Goal: Task Accomplishment & Management: Complete application form

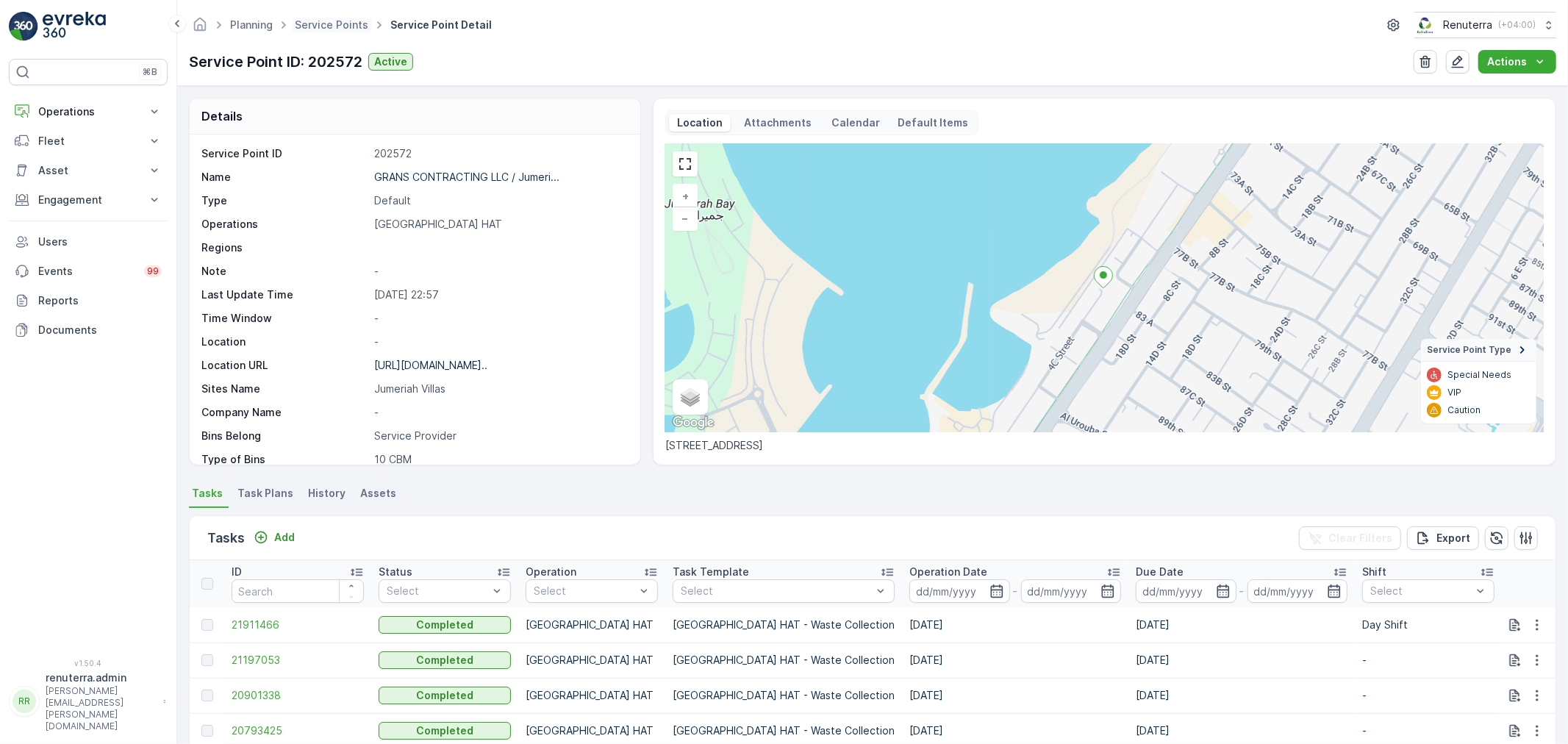
click at [327, 31] on span "Service Points" at bounding box center [332, 25] width 79 height 15
click at [315, 19] on link "Service Points" at bounding box center [331, 24] width 73 height 12
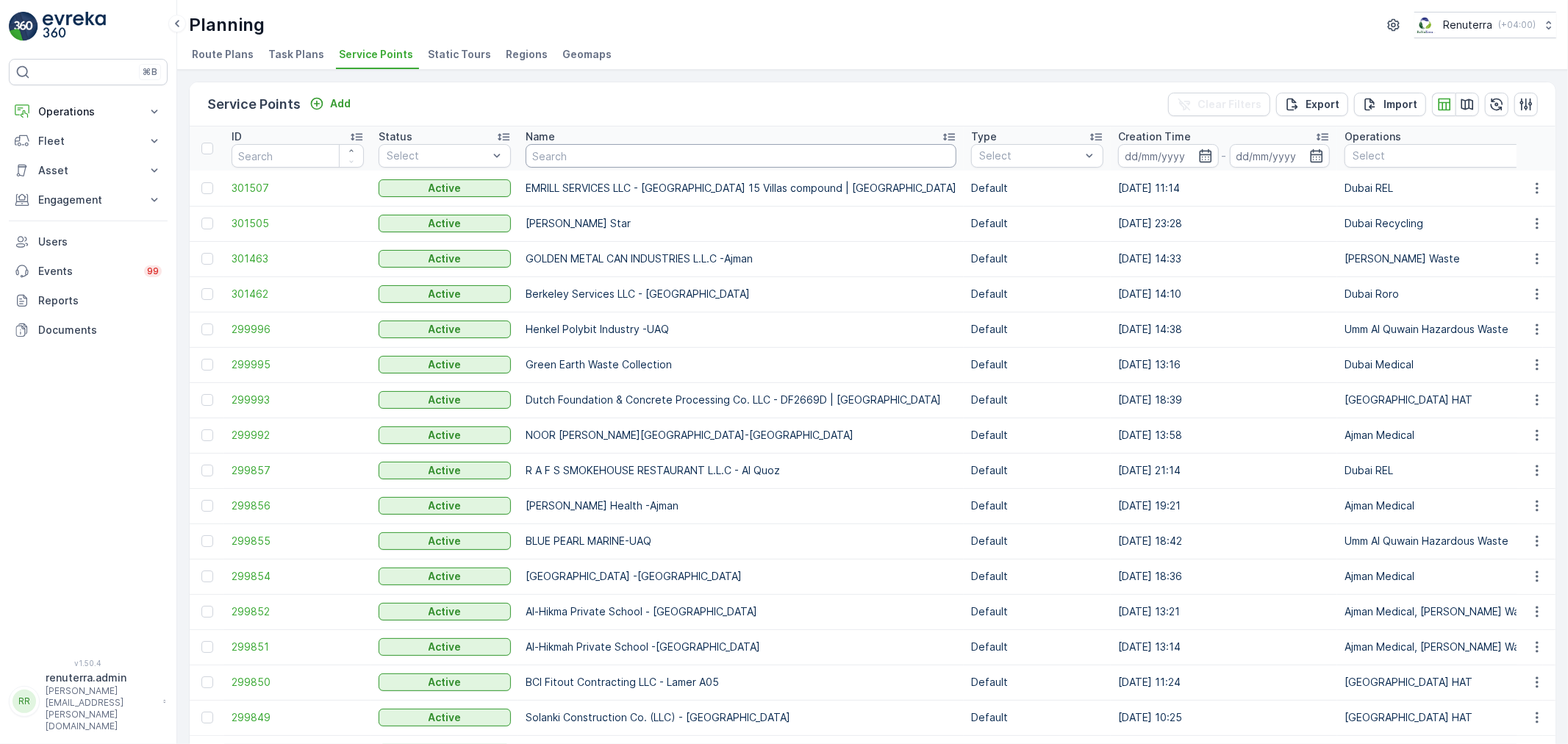
click at [591, 147] on input "text" at bounding box center [741, 156] width 431 height 23
type input "rasi"
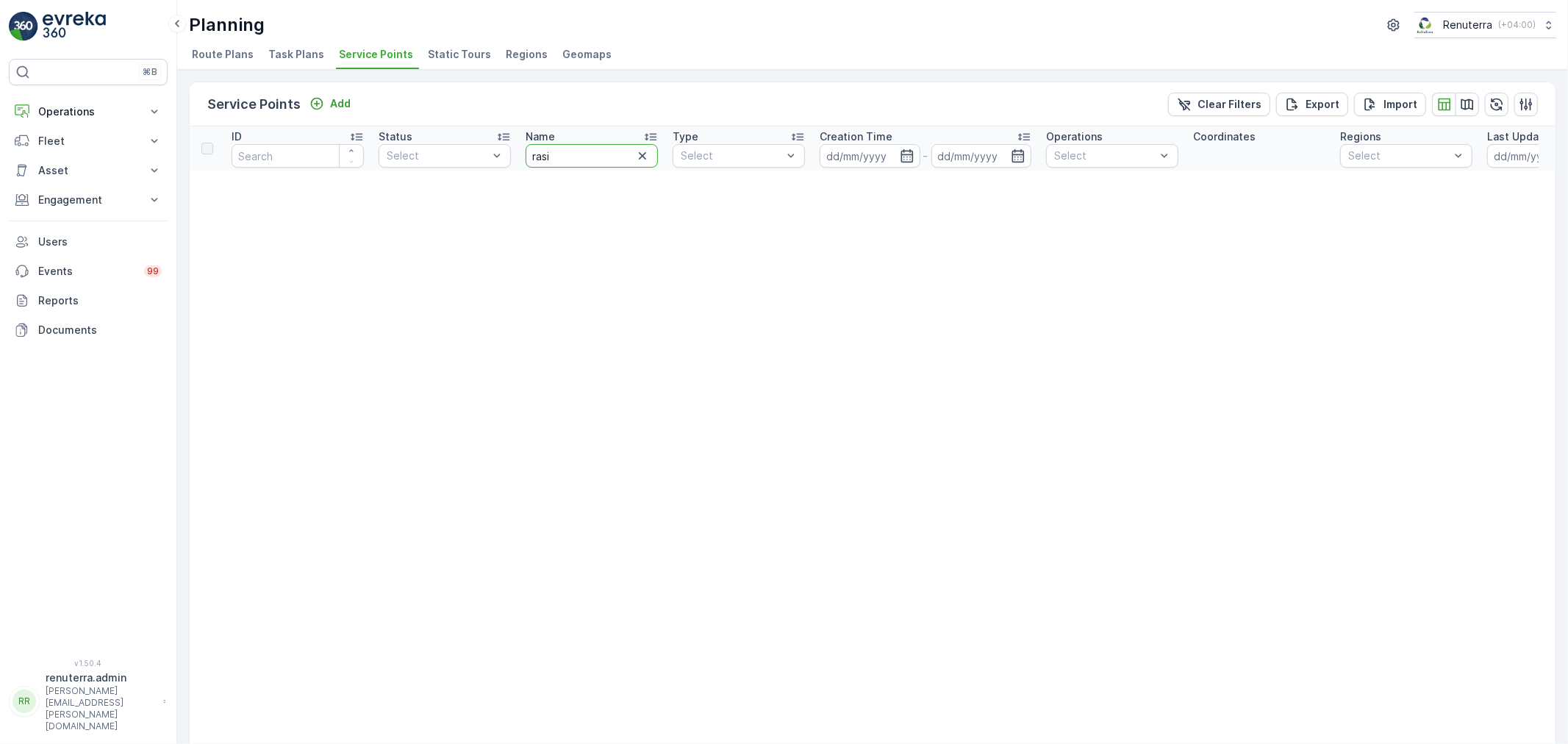
drag, startPoint x: 569, startPoint y: 154, endPoint x: 526, endPoint y: 153, distance: 43.0
click at [526, 153] on input "rasi" at bounding box center [592, 156] width 132 height 23
type input "spar"
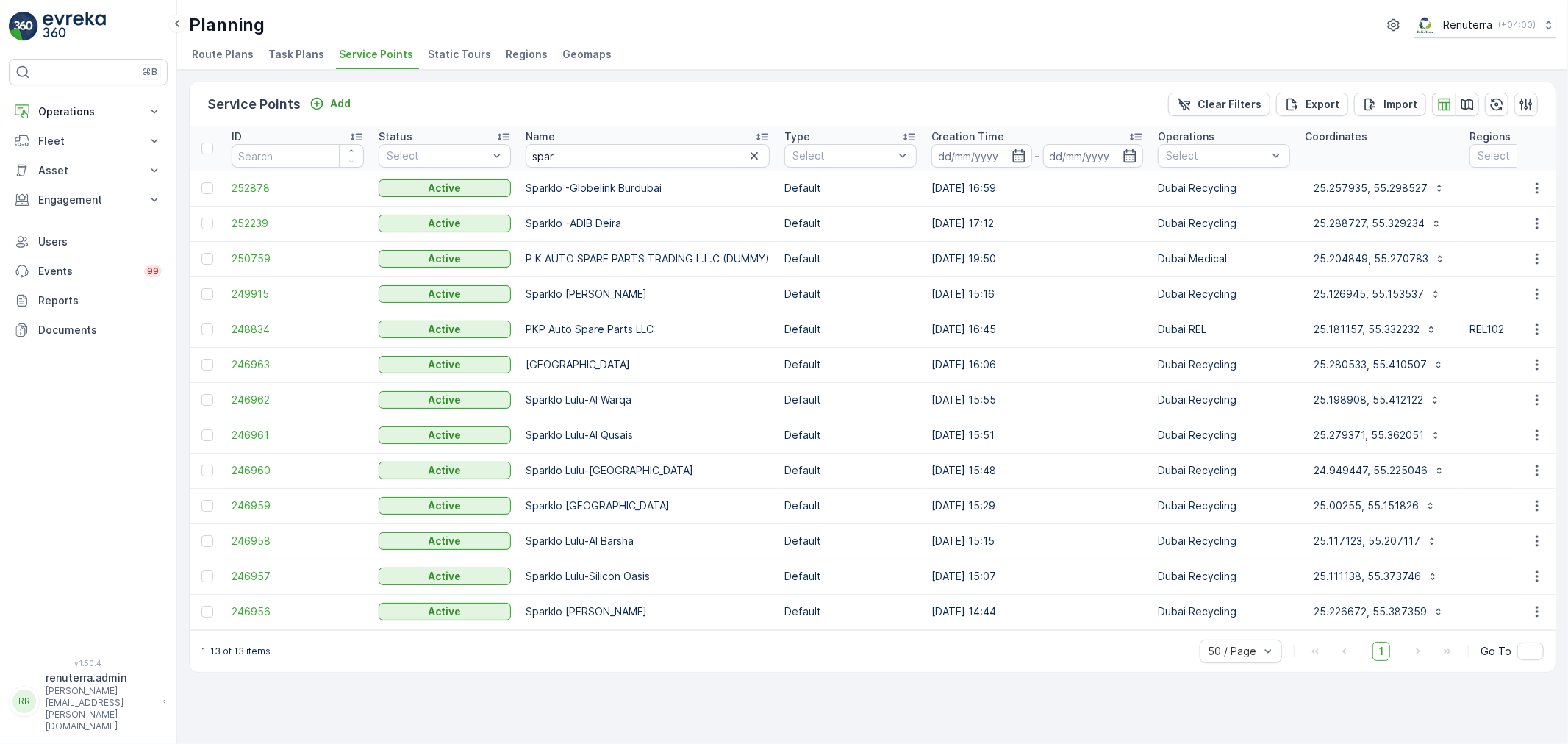
click at [266, 603] on td "246956" at bounding box center [298, 612] width 147 height 36
click at [261, 608] on span "246956" at bounding box center [298, 612] width 132 height 15
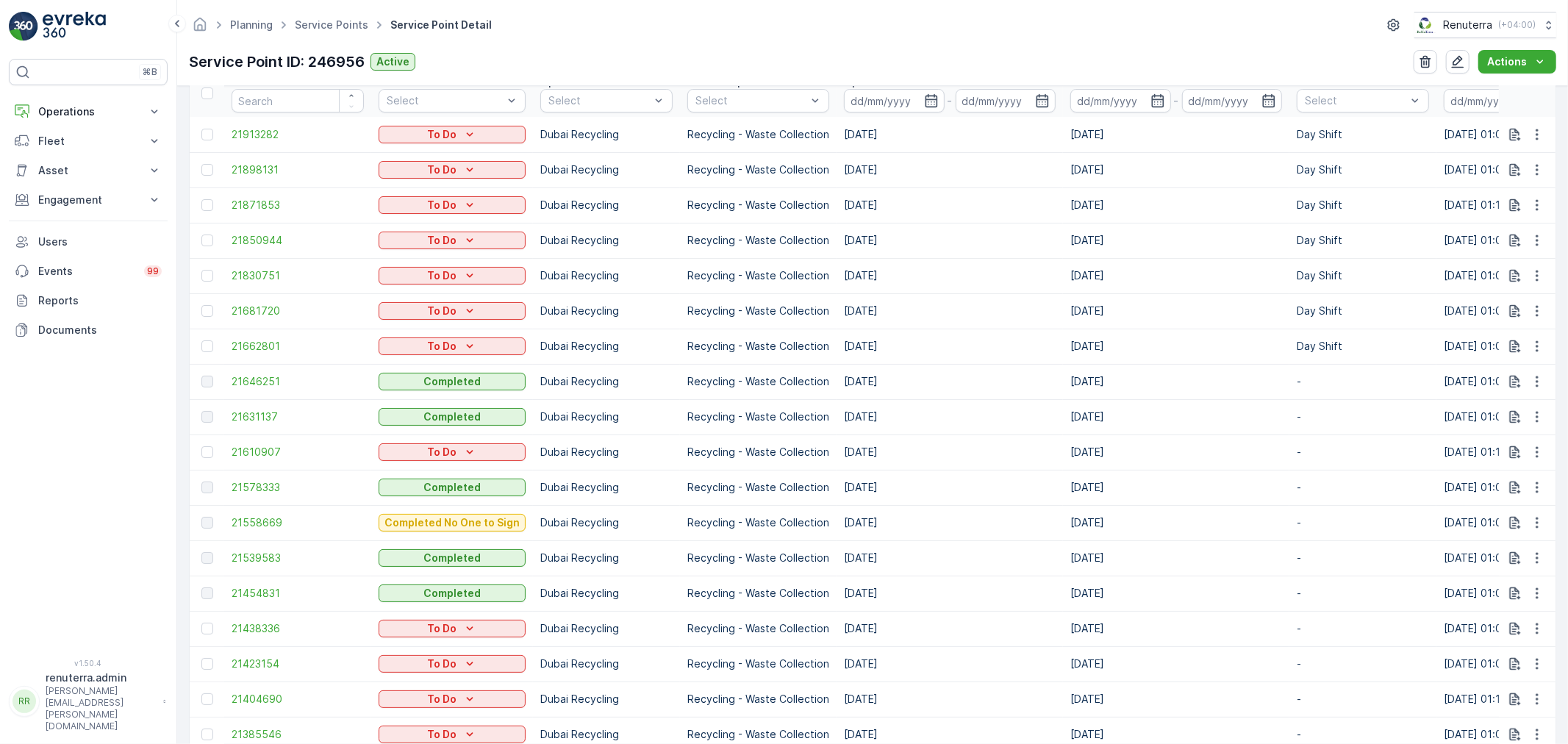
scroll to position [245, 0]
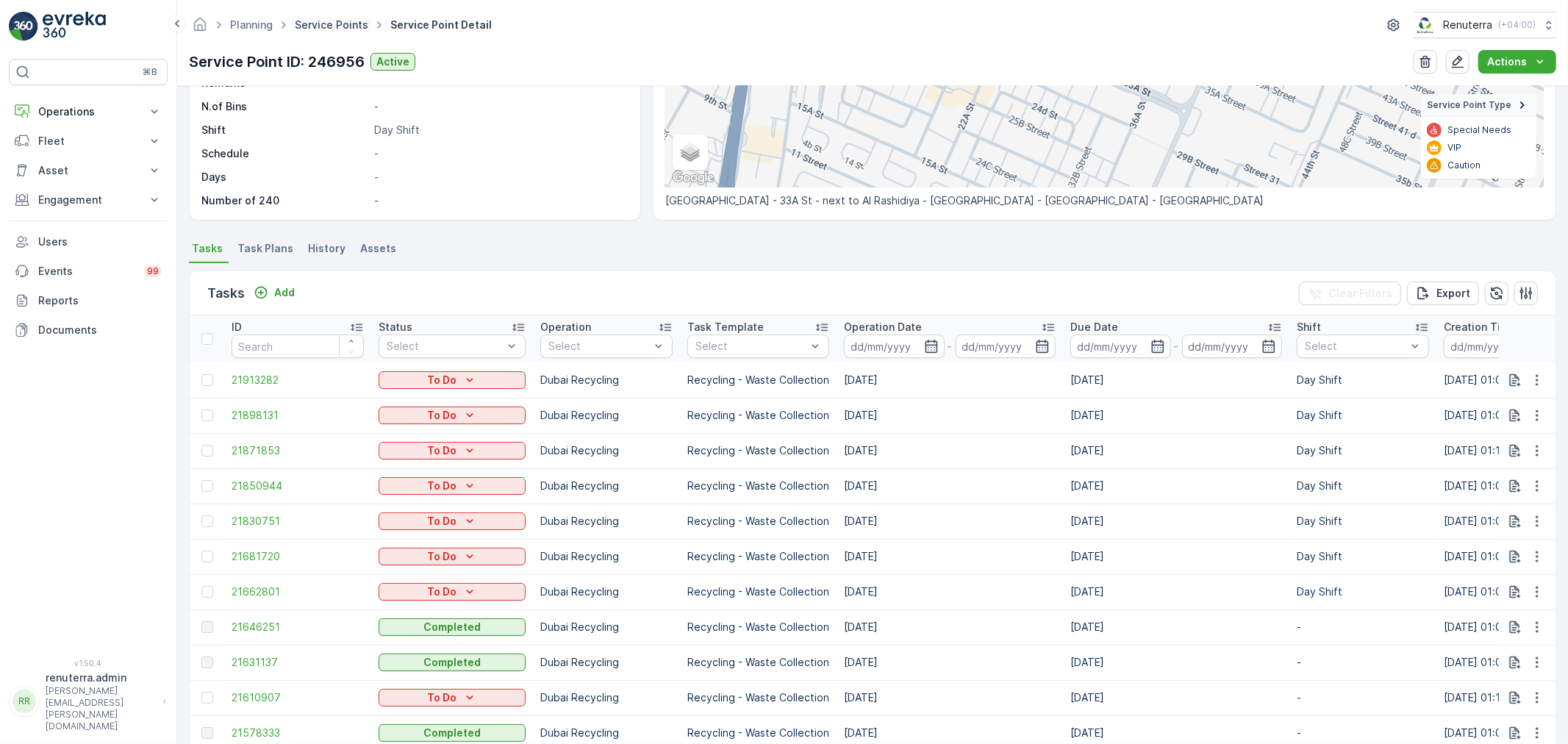
click at [317, 22] on link "Service Points" at bounding box center [331, 24] width 73 height 12
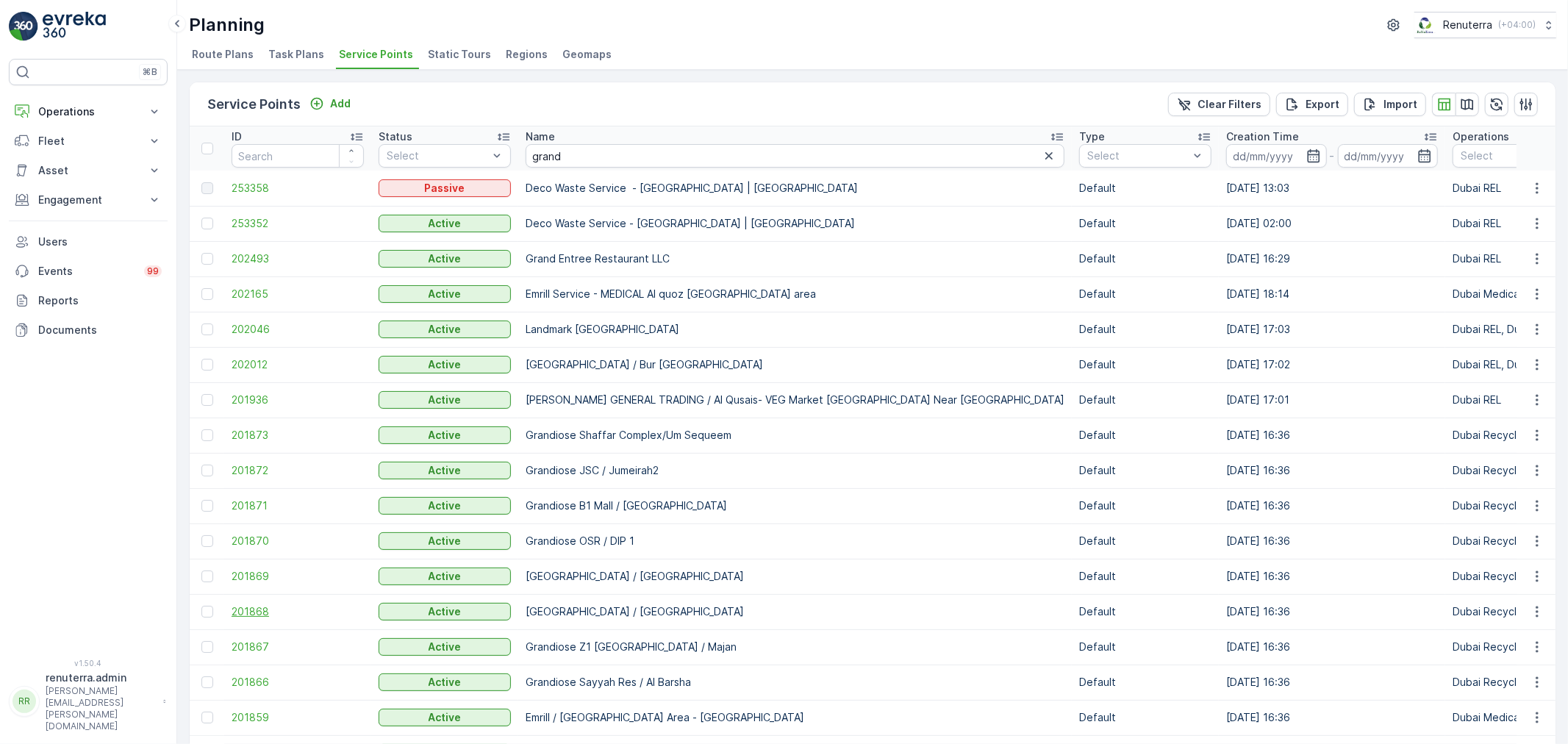
click at [254, 609] on span "201868" at bounding box center [298, 612] width 132 height 15
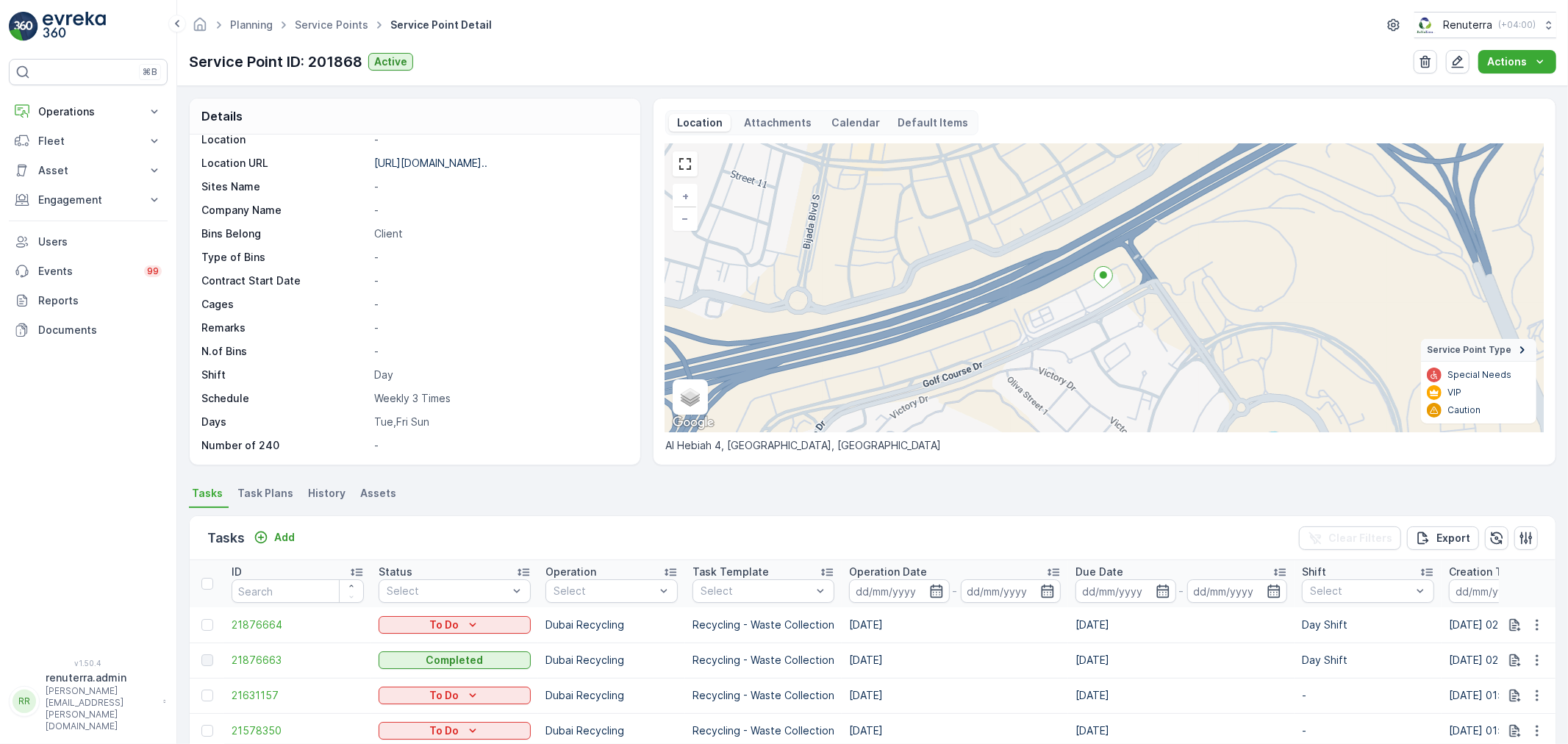
scroll to position [327, 0]
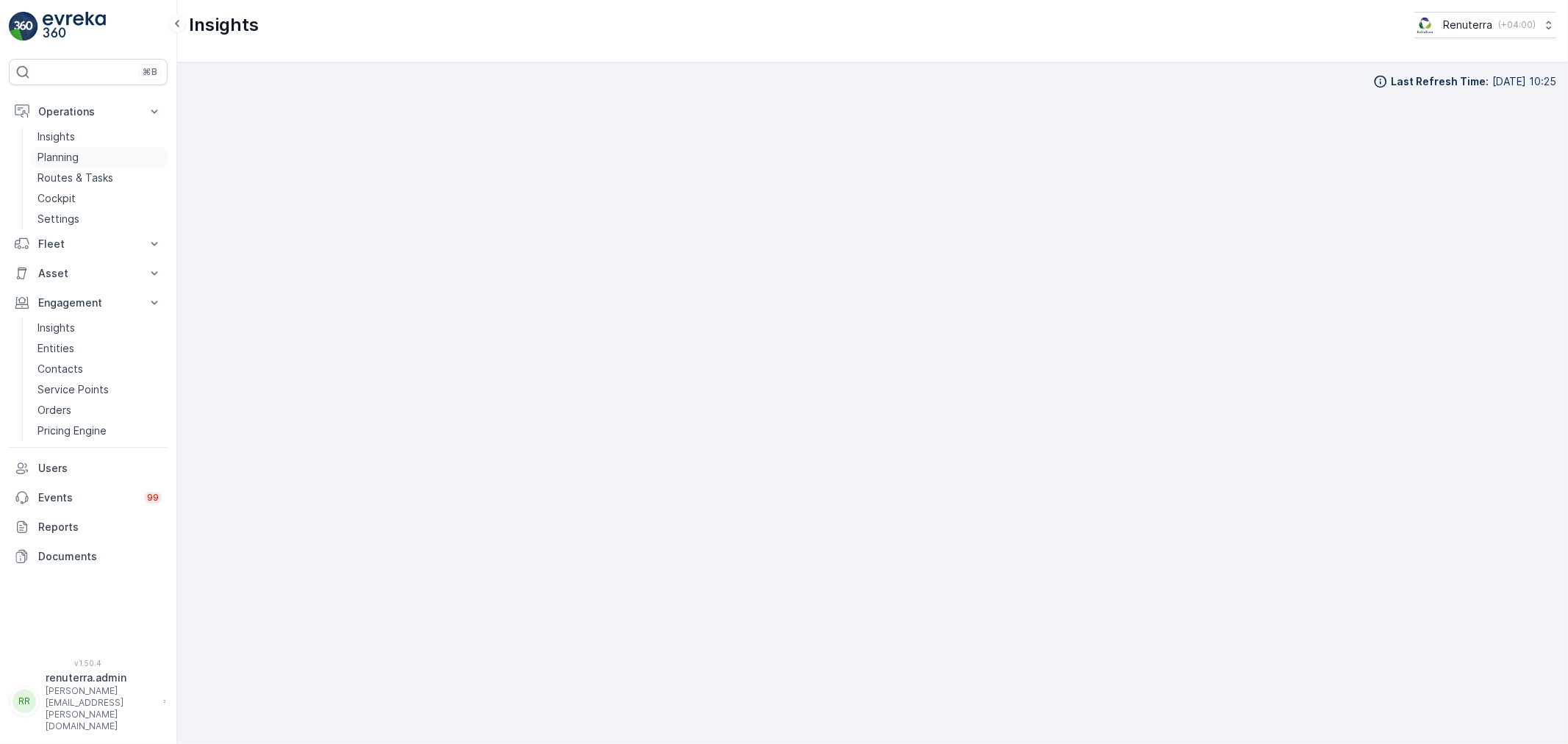
scroll to position [16, 0]
click at [77, 158] on p "Planning" at bounding box center [57, 157] width 41 height 15
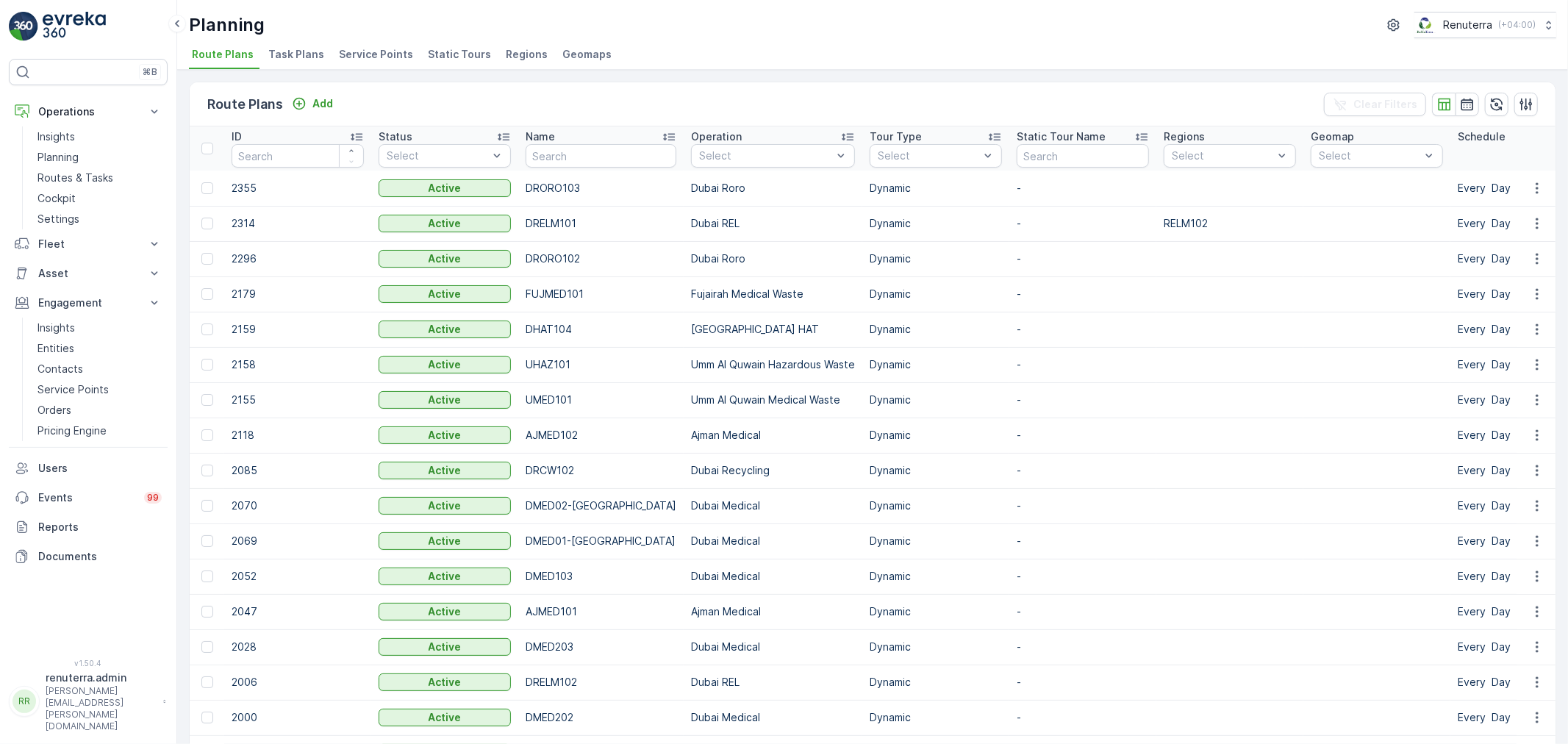
click at [362, 48] on span "Service Points" at bounding box center [376, 54] width 74 height 15
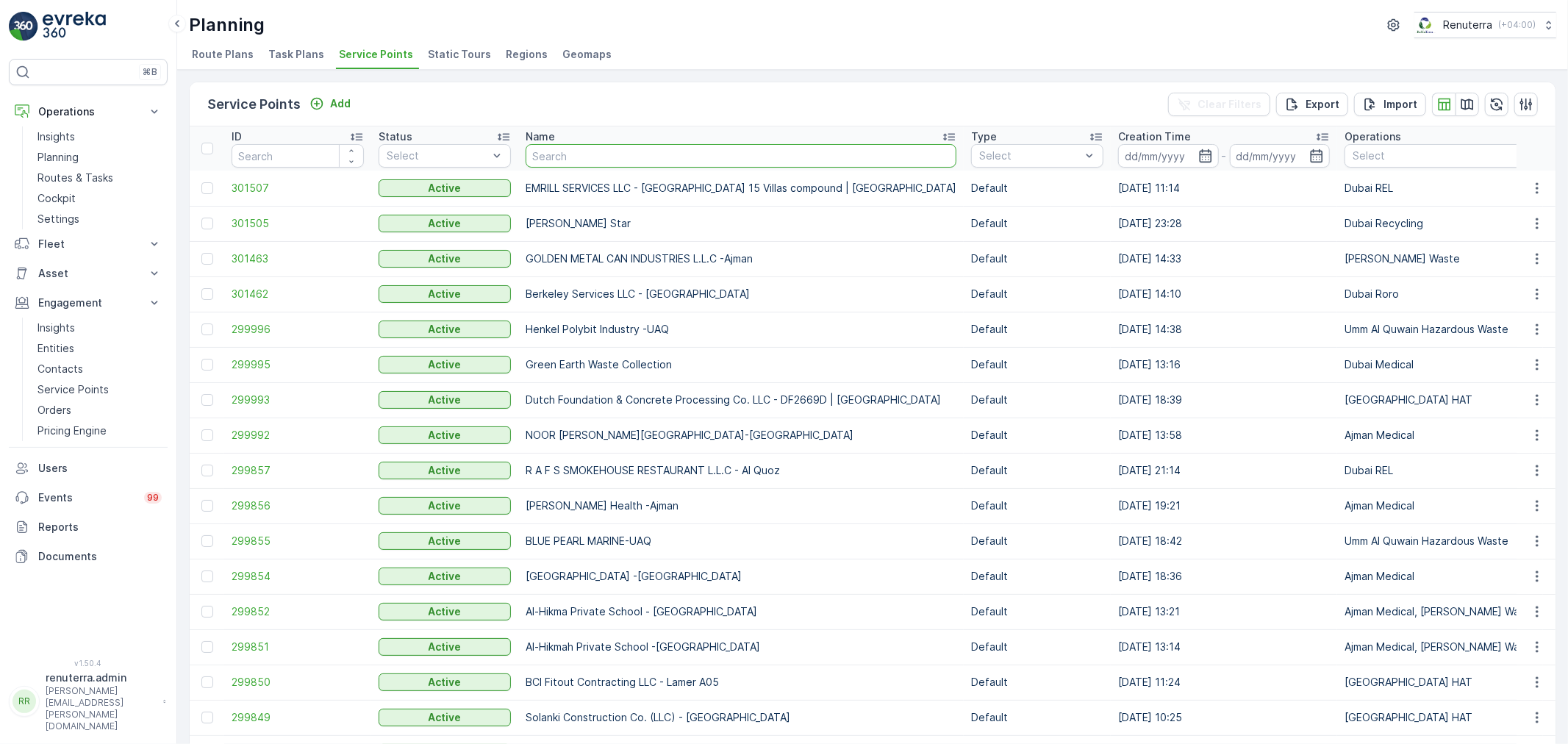
click at [609, 155] on input "text" at bounding box center [741, 156] width 431 height 23
click at [603, 157] on input "text" at bounding box center [741, 156] width 431 height 23
click at [603, 156] on input "text" at bounding box center [741, 156] width 431 height 23
type input "llulu"
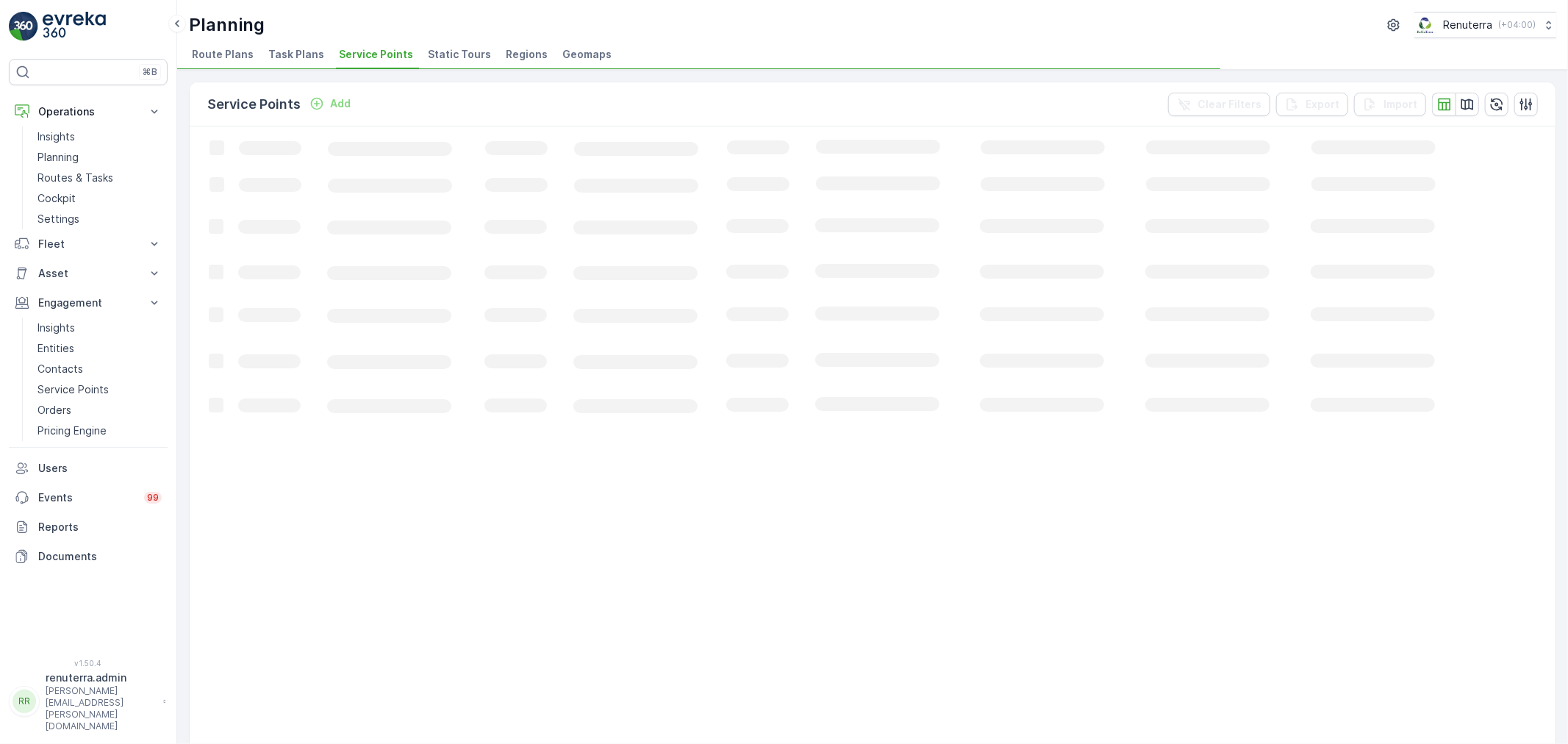
drag, startPoint x: 584, startPoint y: 161, endPoint x: 511, endPoint y: 156, distance: 73.2
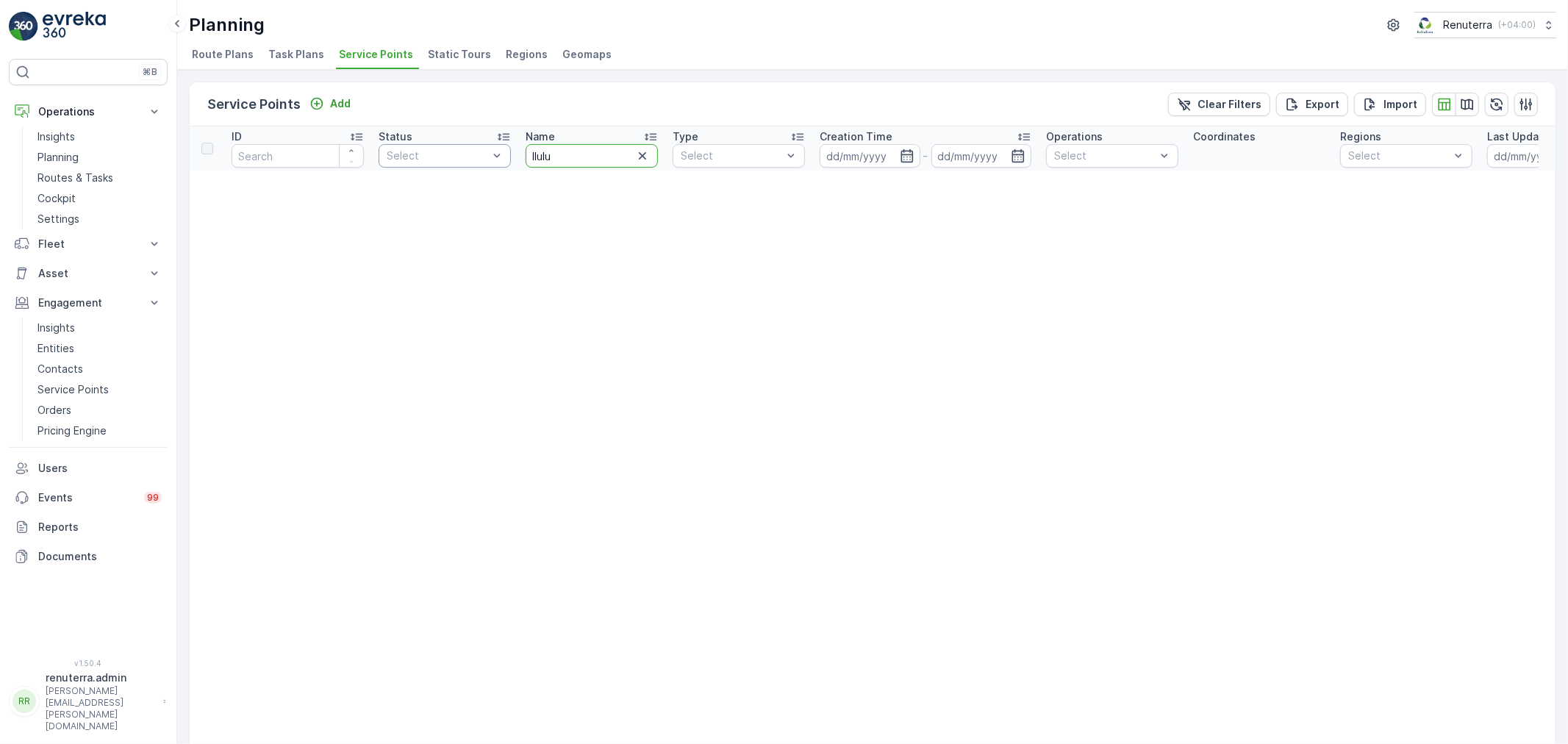
drag, startPoint x: 530, startPoint y: 151, endPoint x: 493, endPoint y: 151, distance: 37.0
type input "lulu"
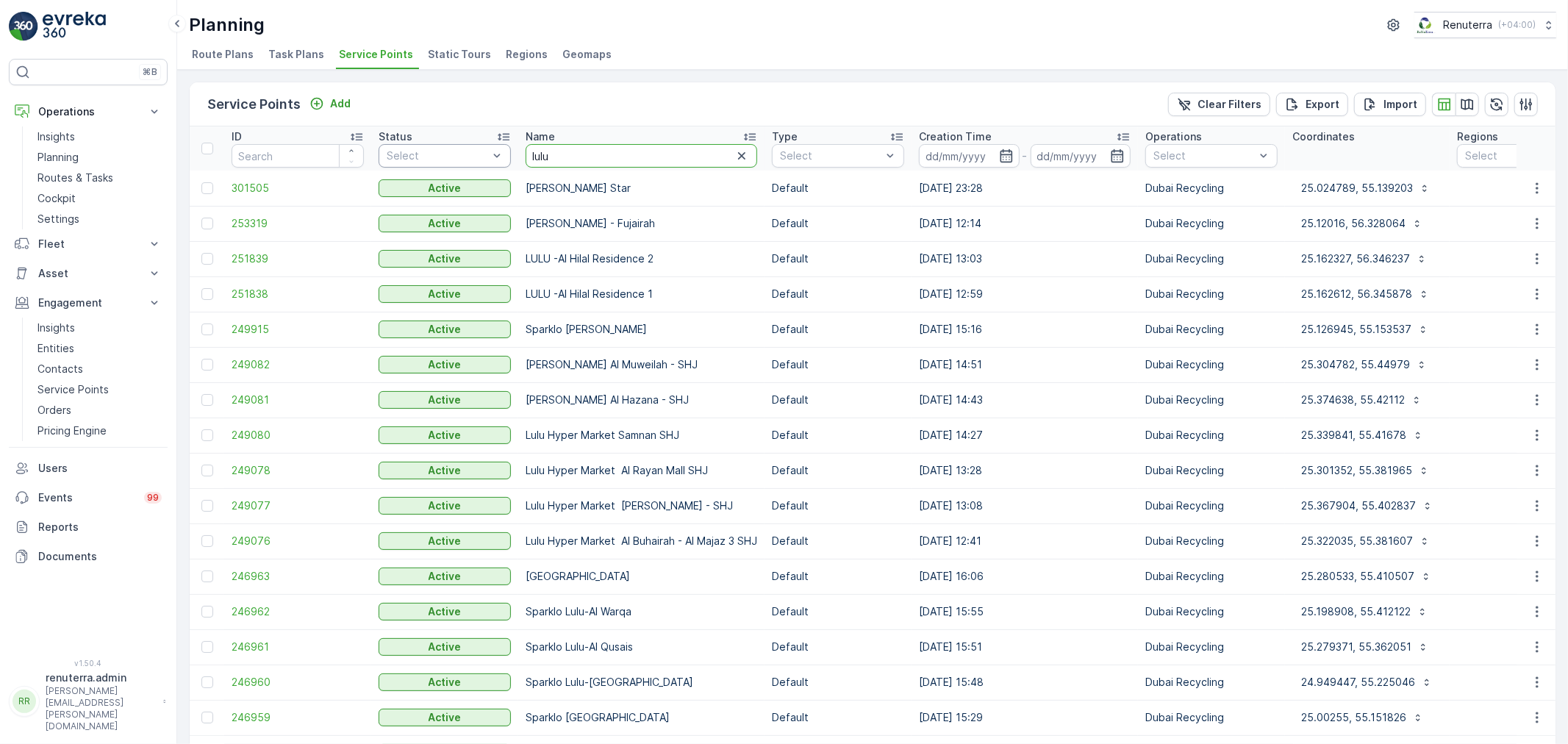
drag, startPoint x: 575, startPoint y: 158, endPoint x: 465, endPoint y: 156, distance: 110.0
type input "aziz"
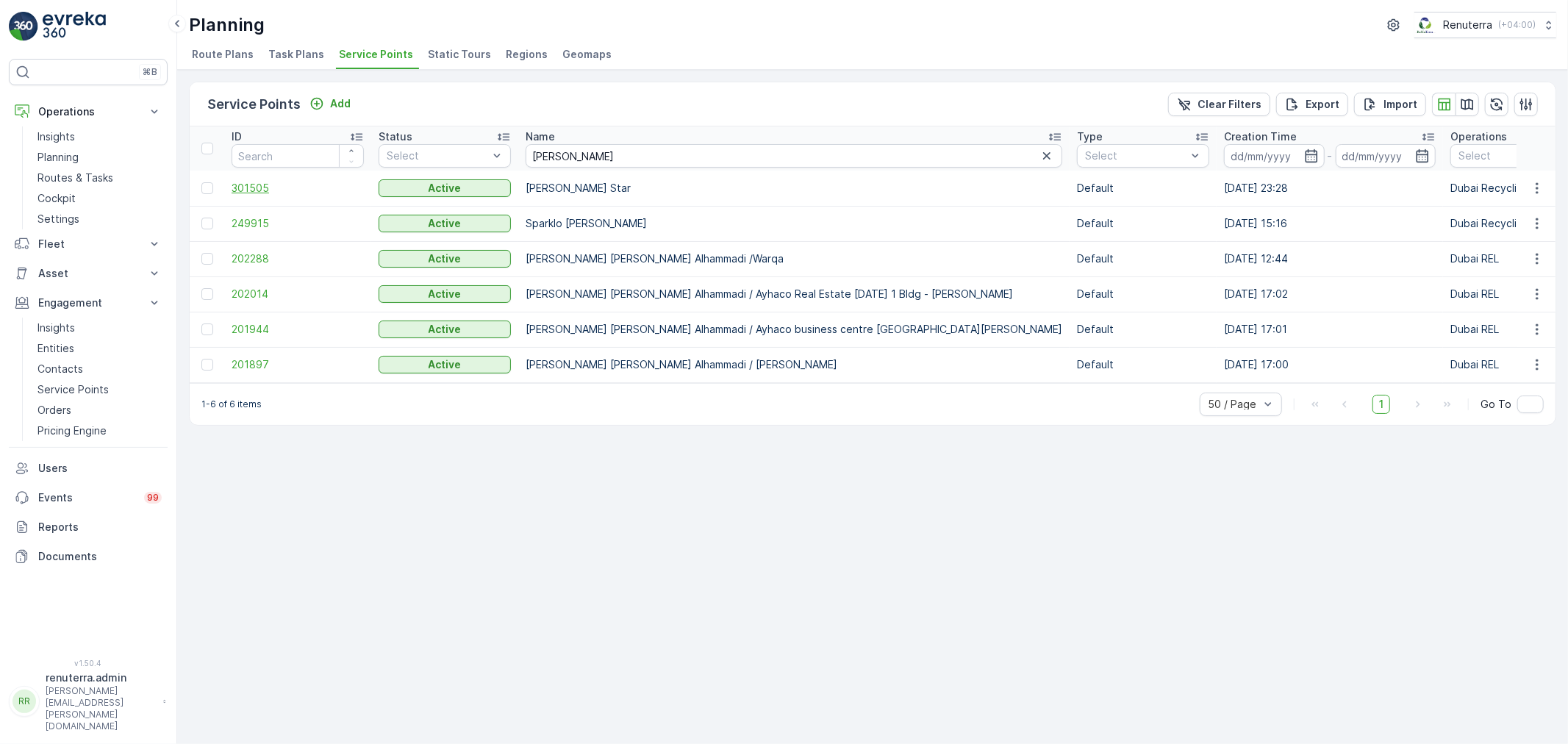
click at [236, 192] on span "301505" at bounding box center [298, 188] width 132 height 15
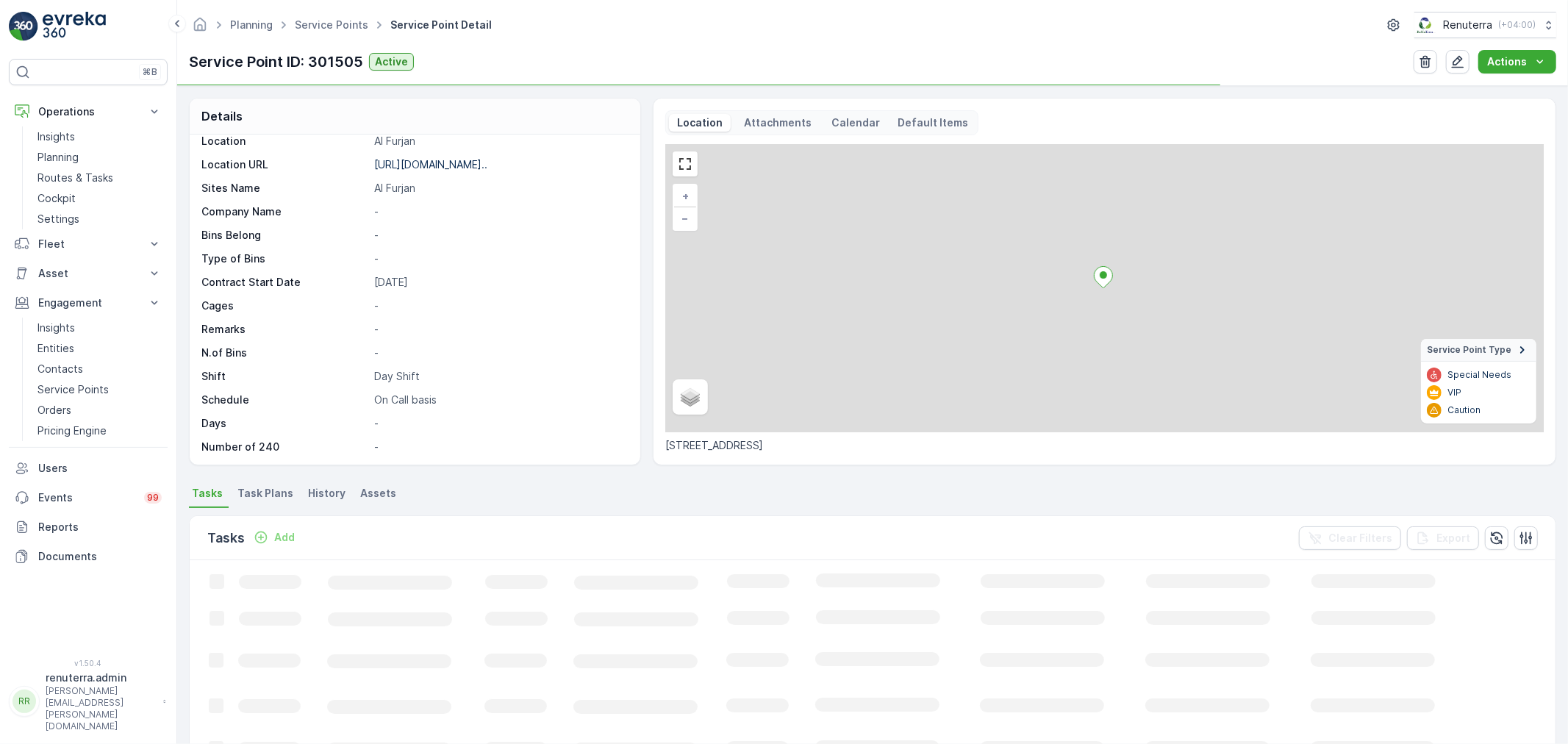
scroll to position [203, 0]
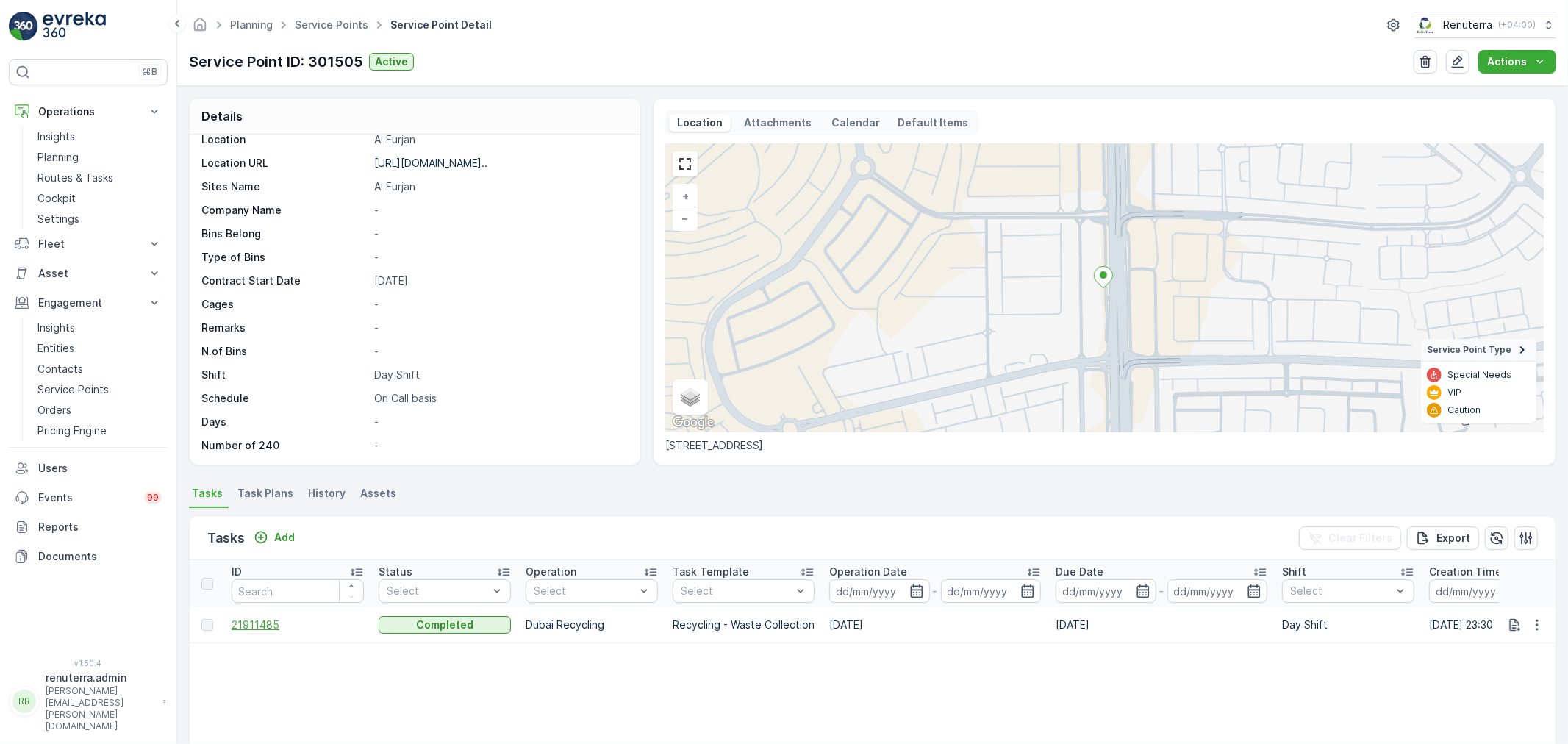
click at [256, 630] on span "21911485" at bounding box center [298, 625] width 132 height 15
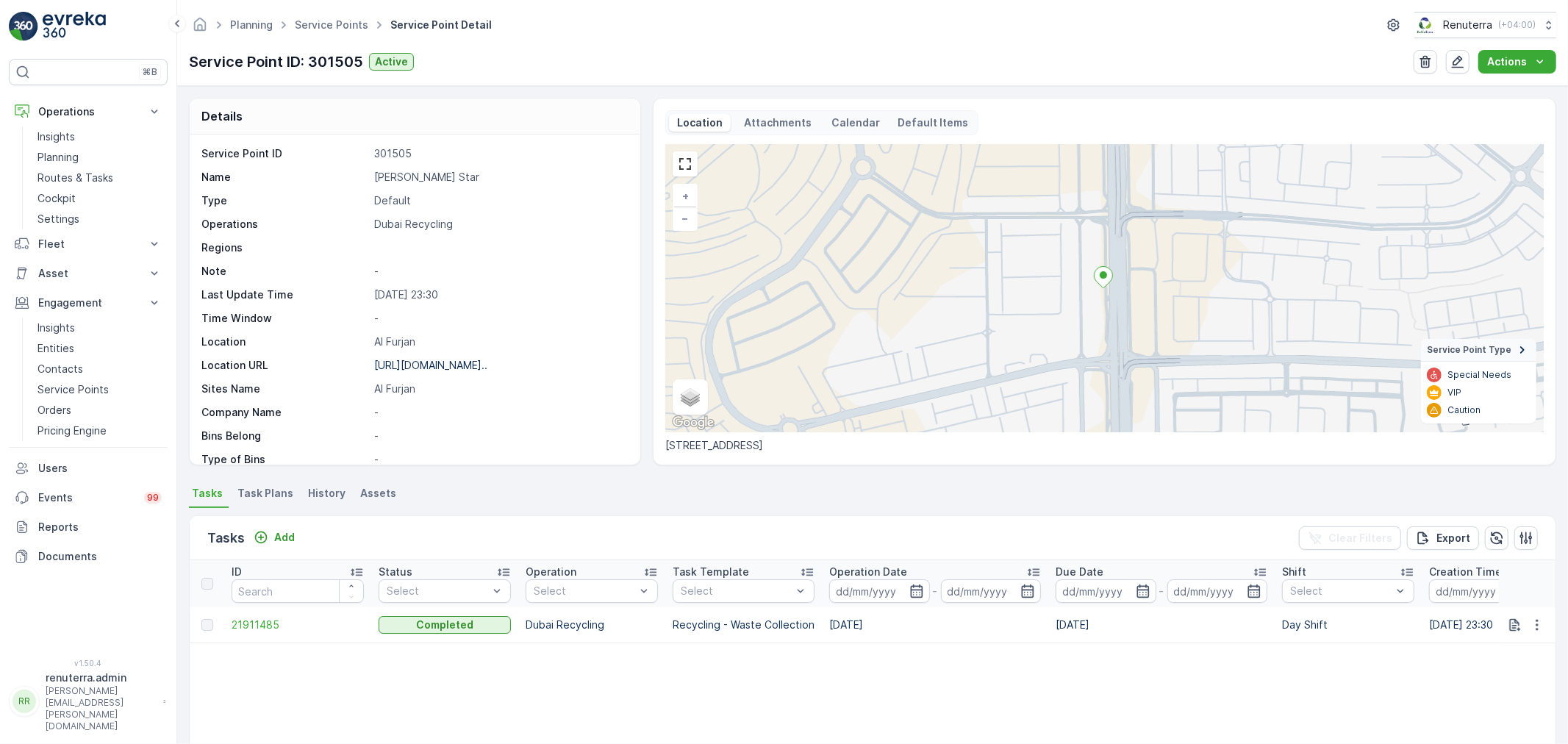
click at [322, 15] on ul "Service Points" at bounding box center [340, 25] width 95 height 21
click at [315, 28] on link "Service Points" at bounding box center [331, 24] width 73 height 12
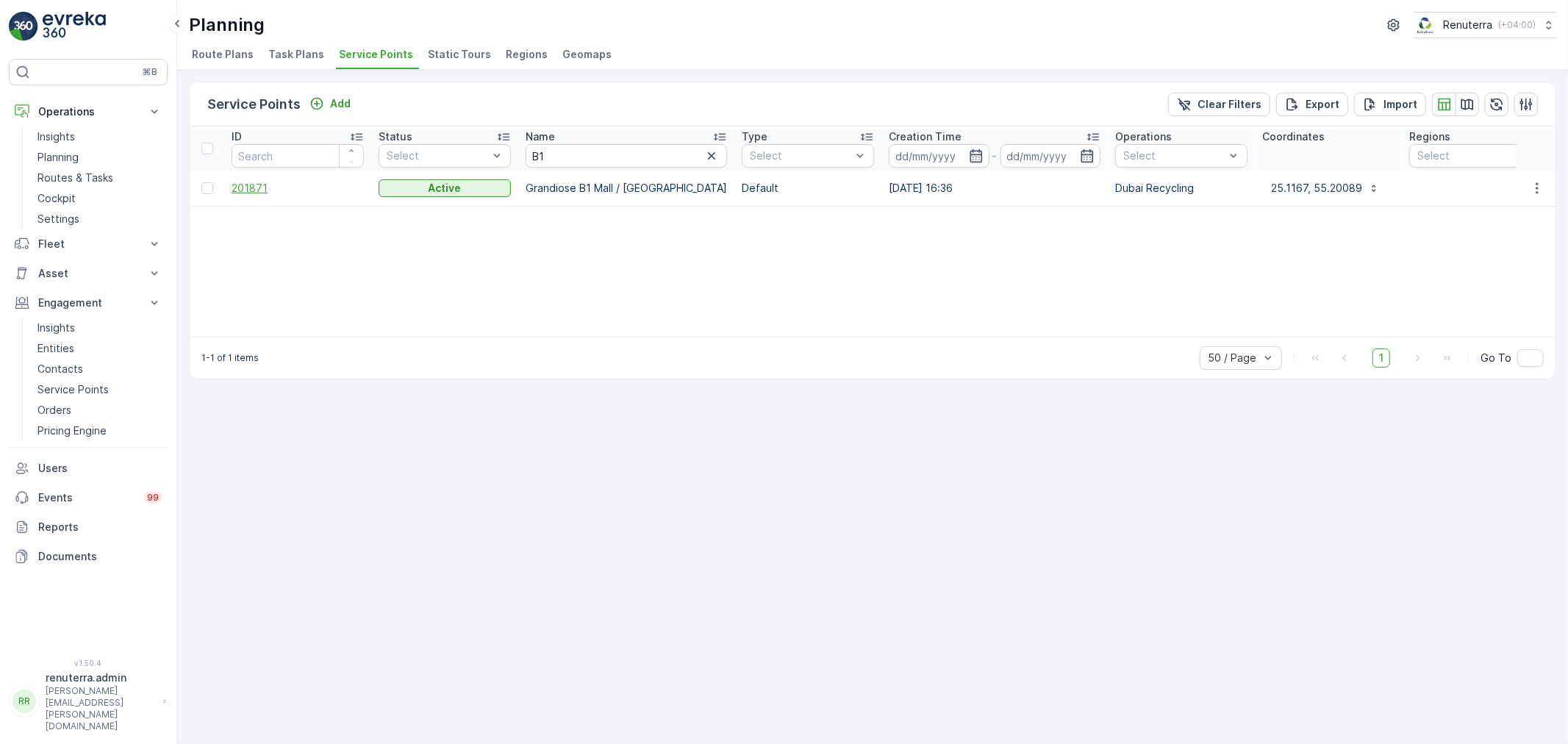
click at [260, 186] on span "201871" at bounding box center [298, 188] width 132 height 15
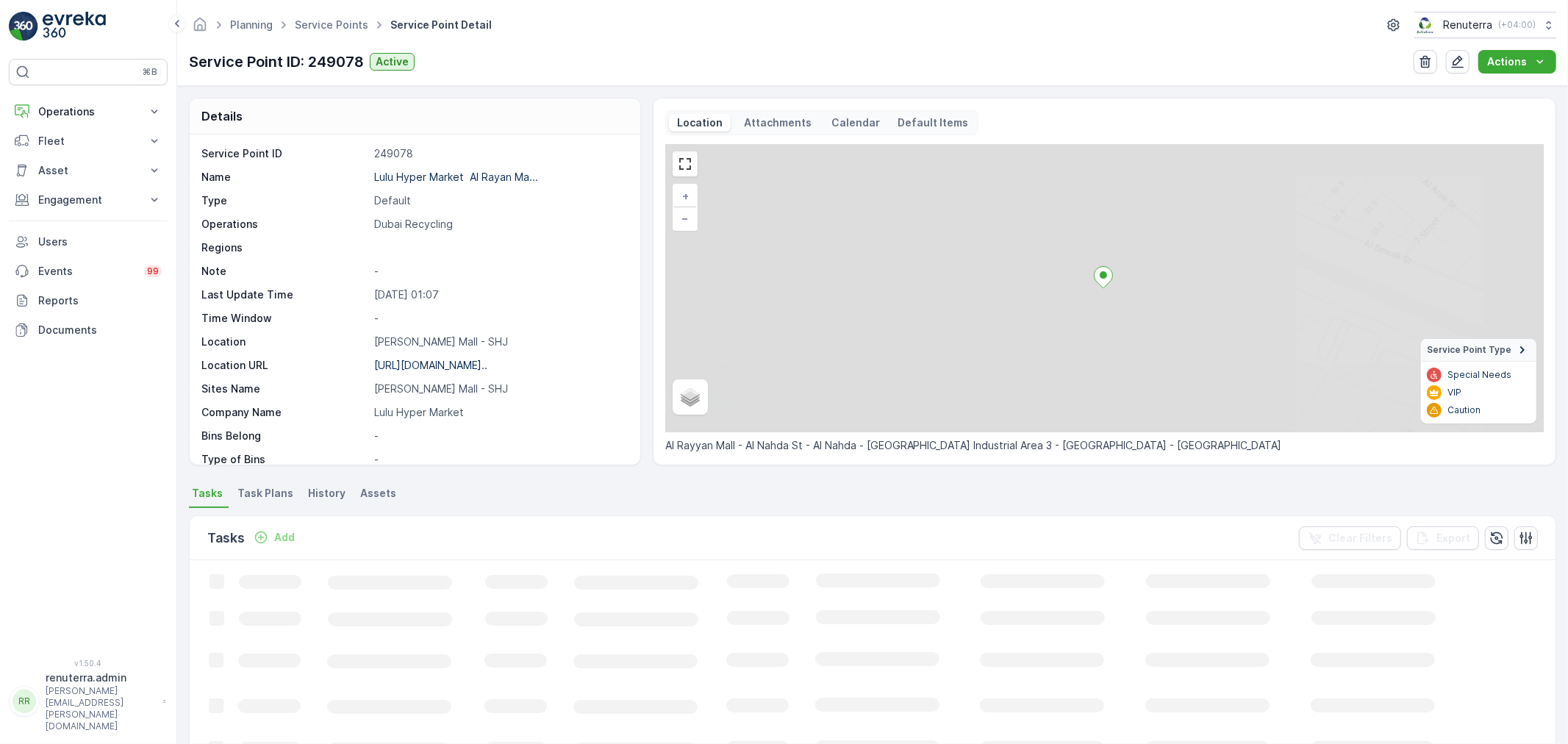
click at [277, 537] on p "Add" at bounding box center [285, 537] width 21 height 15
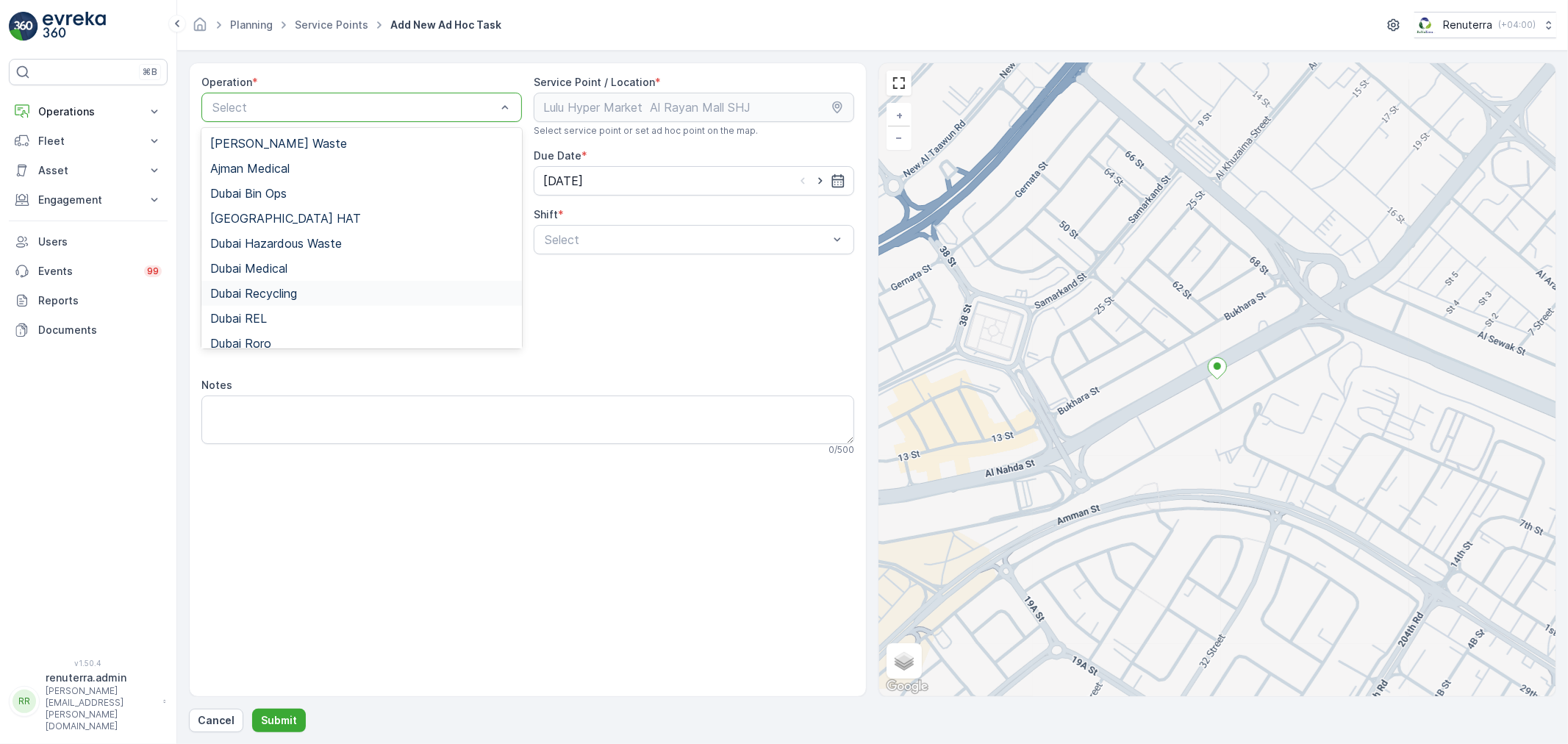
click at [269, 288] on span "Dubai Recycling" at bounding box center [254, 293] width 87 height 13
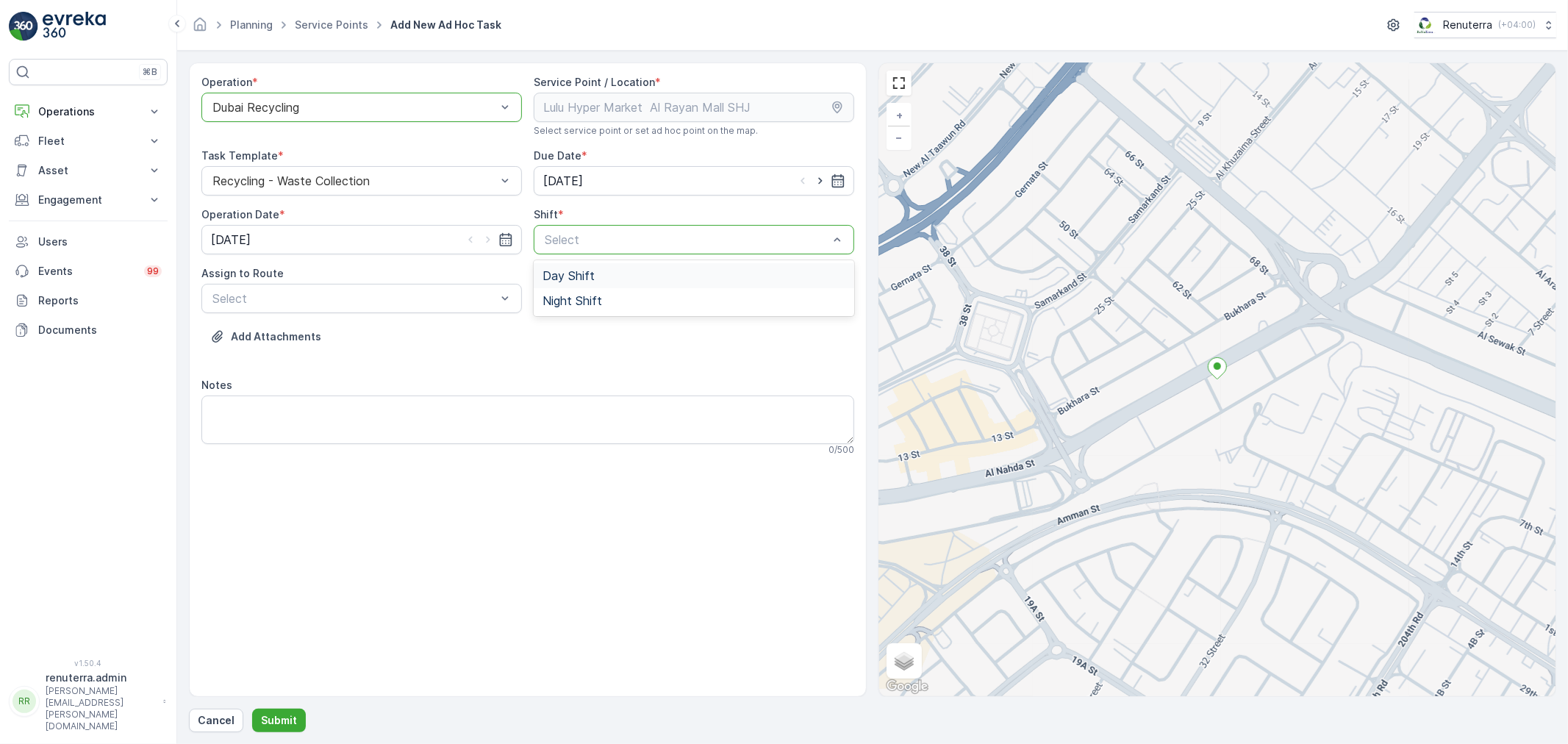
click at [568, 277] on span "Day Shift" at bounding box center [569, 276] width 52 height 13
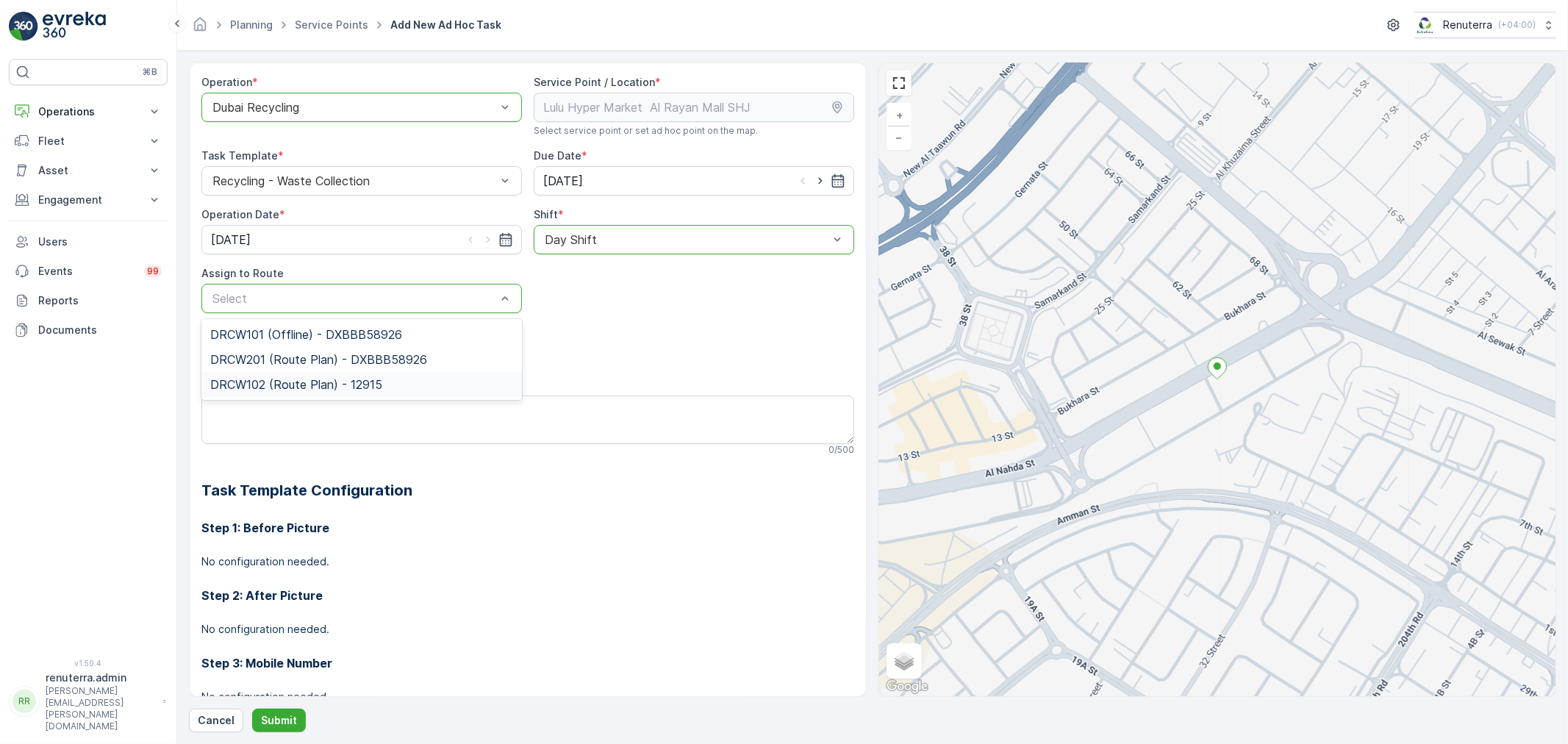
click at [284, 378] on span "DRCW102 (Route Plan) - 12915" at bounding box center [296, 384] width 172 height 13
click at [285, 717] on p "Submit" at bounding box center [279, 721] width 36 height 15
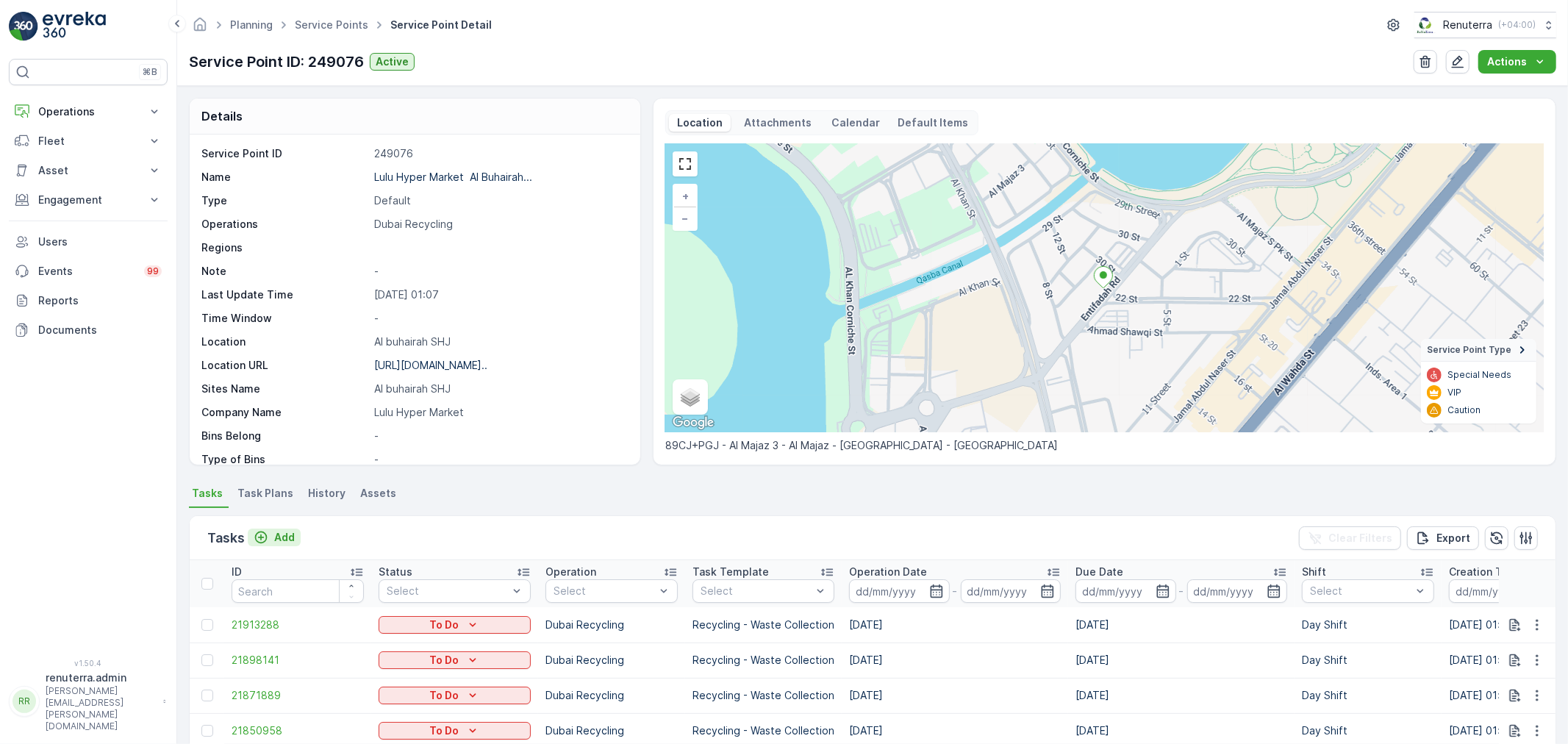
click at [291, 542] on p "Add" at bounding box center [285, 537] width 21 height 15
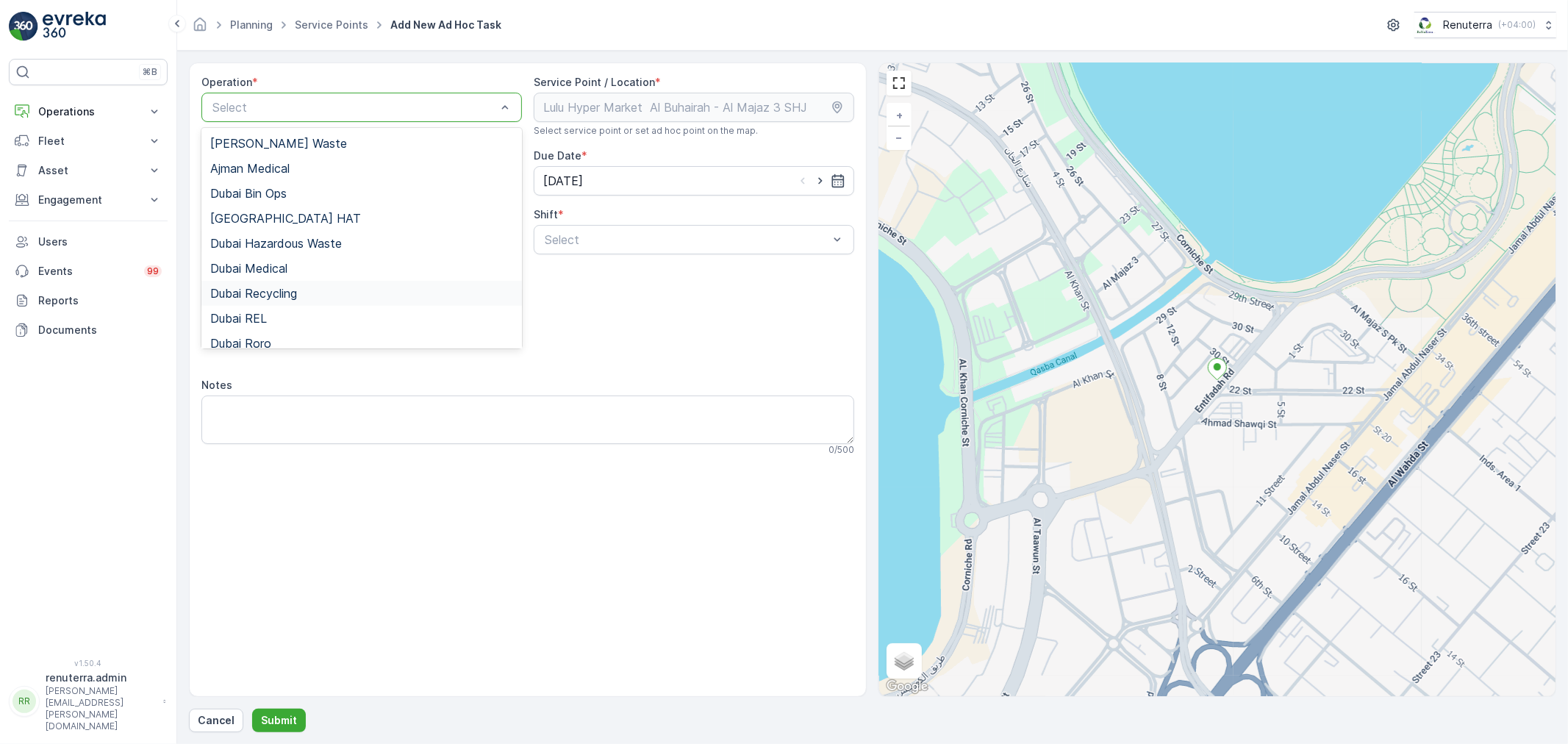
click at [282, 291] on span "Dubai Recycling" at bounding box center [254, 293] width 87 height 13
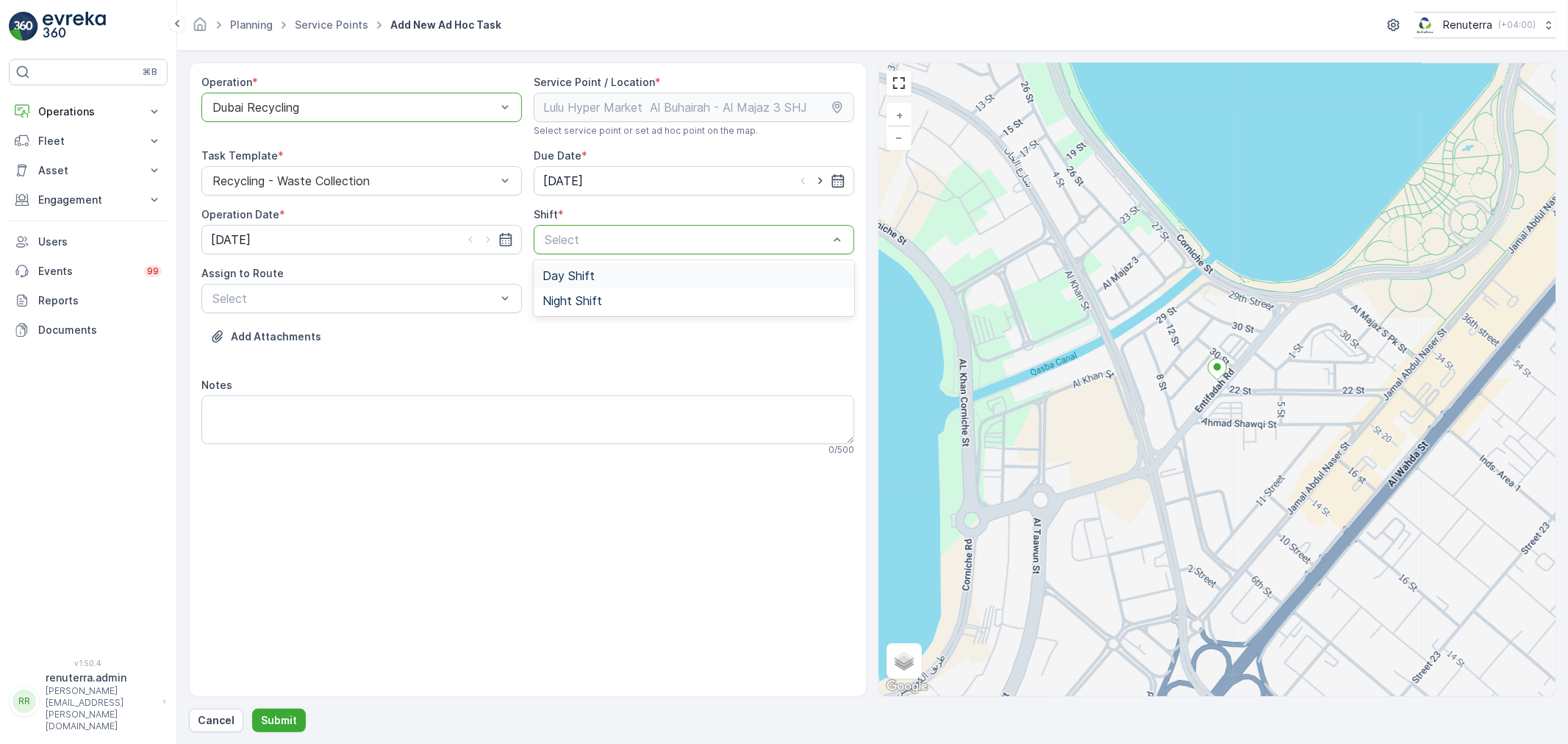
click at [567, 274] on span "Day Shift" at bounding box center [569, 276] width 52 height 13
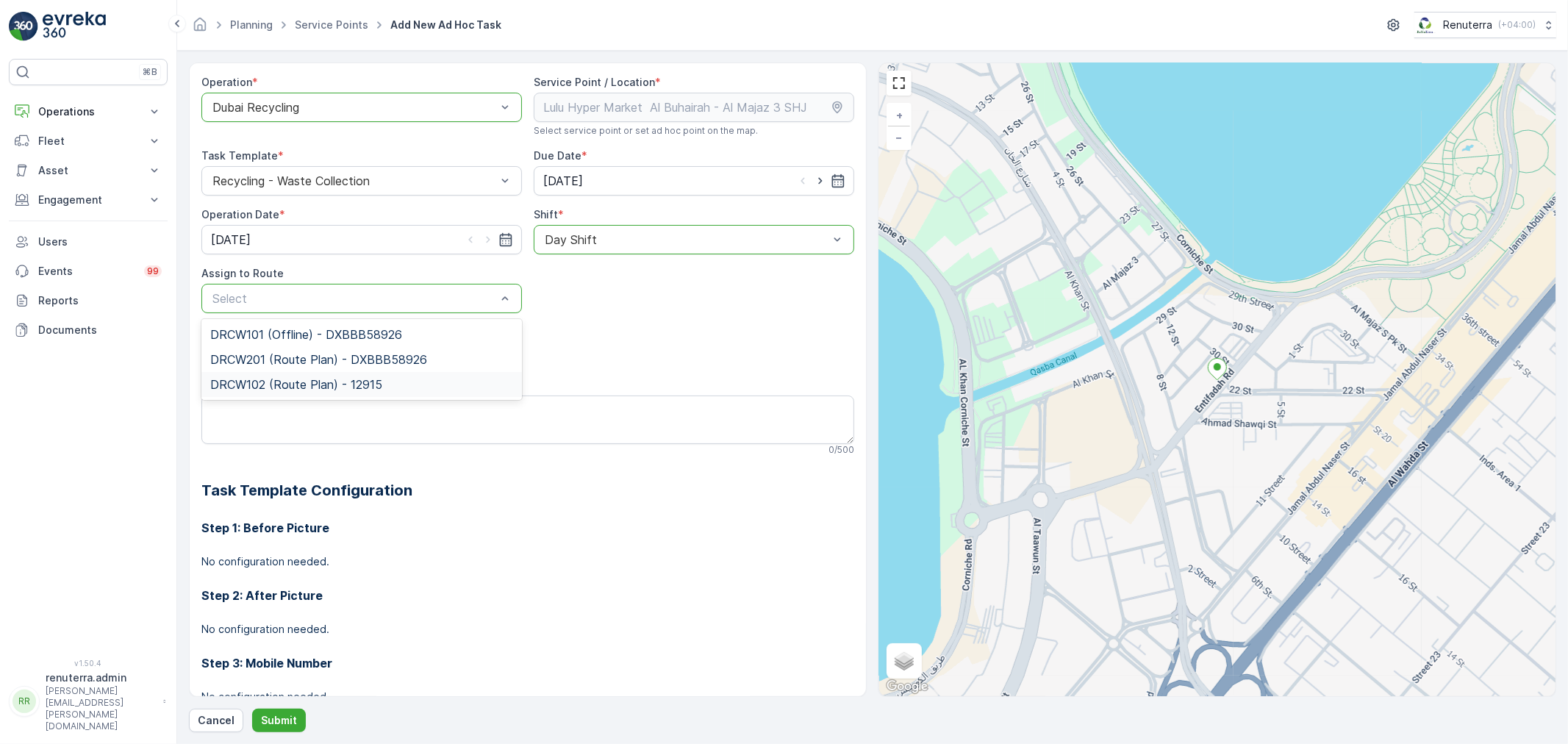
click at [274, 381] on span "DRCW102 (Route Plan) - 12915" at bounding box center [296, 384] width 172 height 13
click at [274, 717] on p "Submit" at bounding box center [279, 721] width 36 height 15
